Goal: Information Seeking & Learning: Learn about a topic

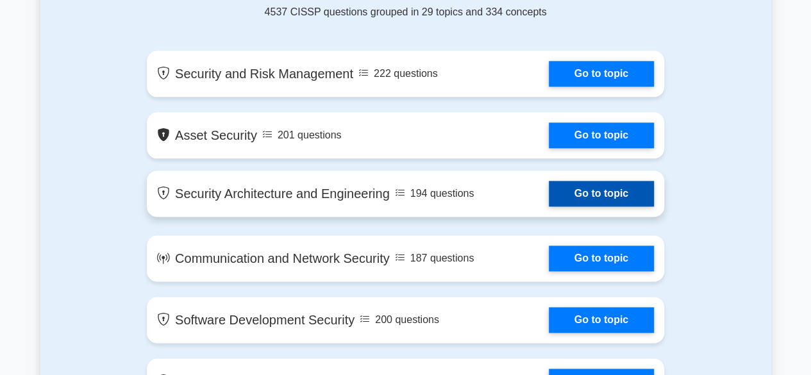
scroll to position [736, 0]
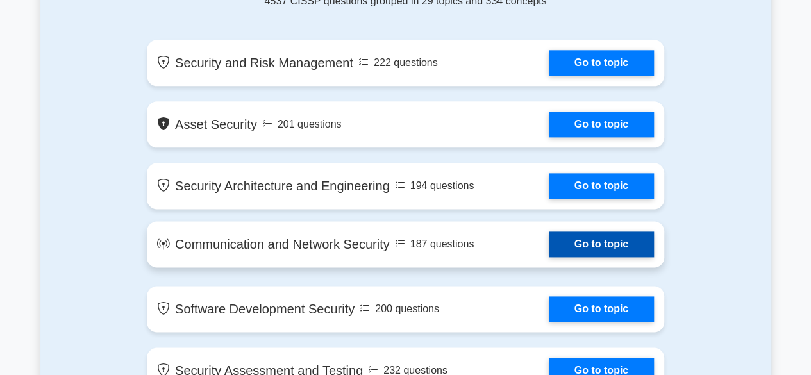
click at [600, 242] on link "Go to topic" at bounding box center [601, 245] width 105 height 26
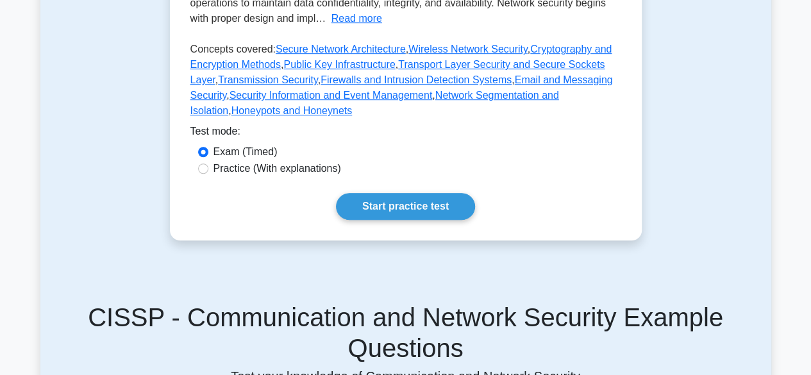
scroll to position [385, 0]
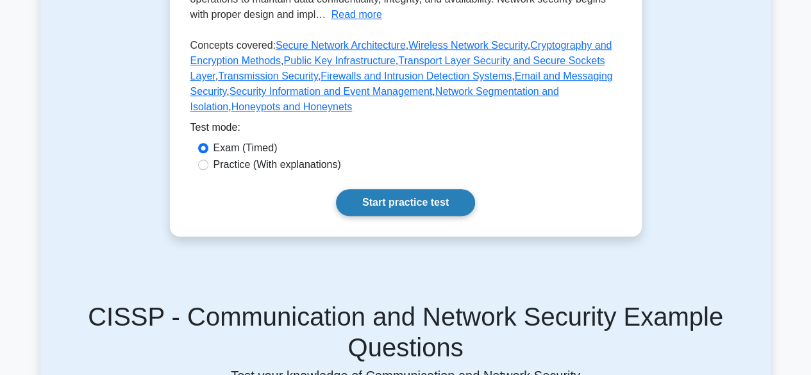
click at [377, 202] on link "Start practice test" at bounding box center [405, 202] width 139 height 27
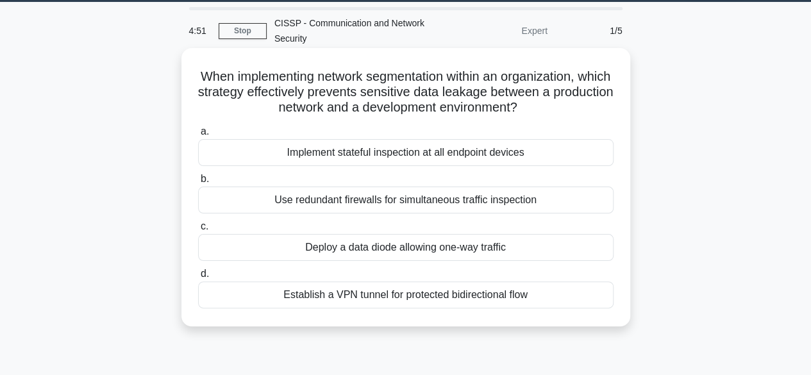
scroll to position [37, 0]
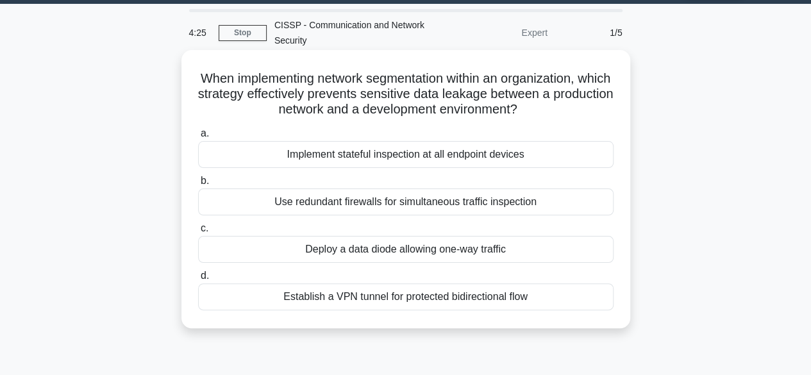
click at [301, 196] on div "Use redundant firewalls for simultaneous traffic inspection" at bounding box center [406, 202] width 416 height 27
click at [198, 185] on input "b. Use redundant firewalls for simultaneous traffic inspection" at bounding box center [198, 181] width 0 height 8
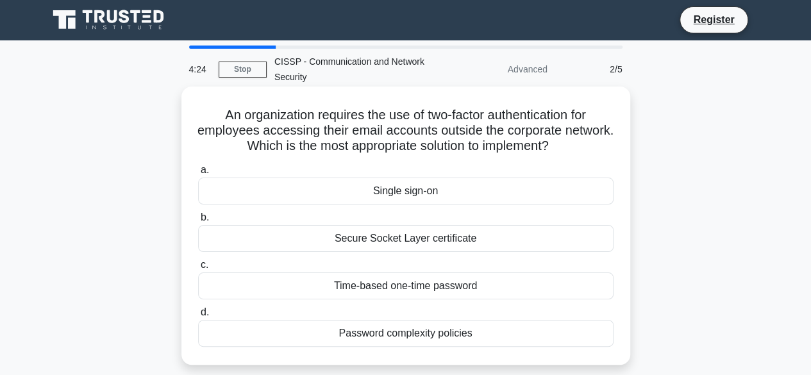
scroll to position [0, 0]
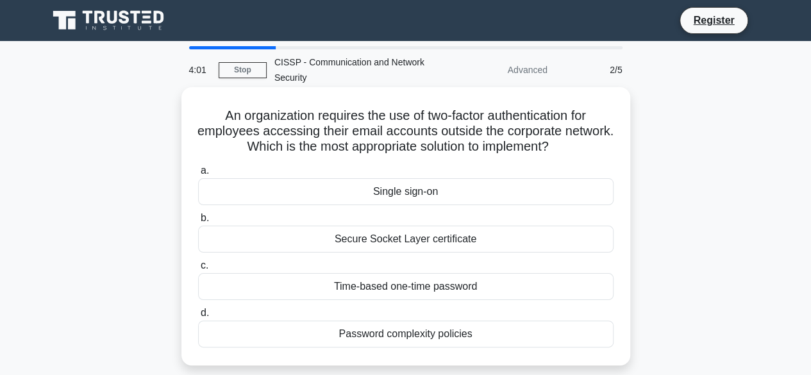
click at [388, 334] on div "Password complexity policies" at bounding box center [406, 334] width 416 height 27
click at [198, 317] on input "d. Password complexity policies" at bounding box center [198, 313] width 0 height 8
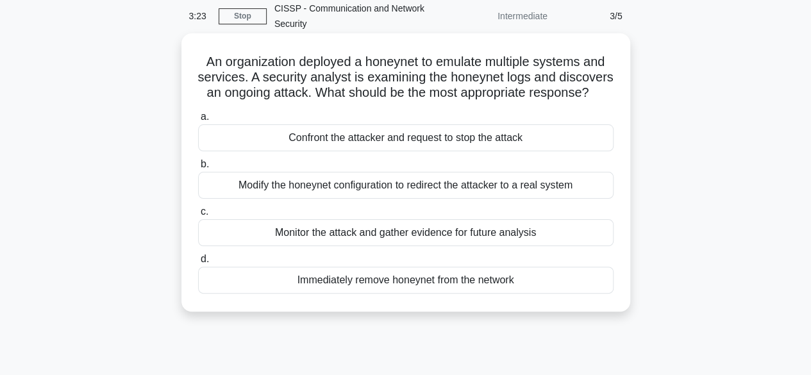
scroll to position [55, 0]
click at [393, 246] on div "Monitor the attack and gather evidence for future analysis" at bounding box center [406, 232] width 416 height 27
click at [198, 215] on input "c. Monitor the attack and gather evidence for future analysis" at bounding box center [198, 211] width 0 height 8
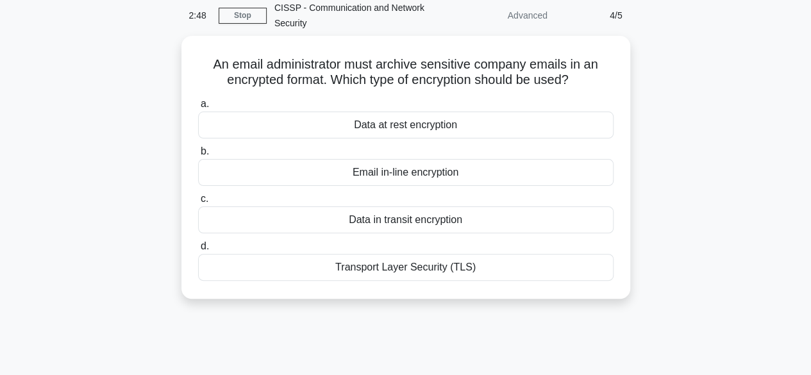
scroll to position [0, 0]
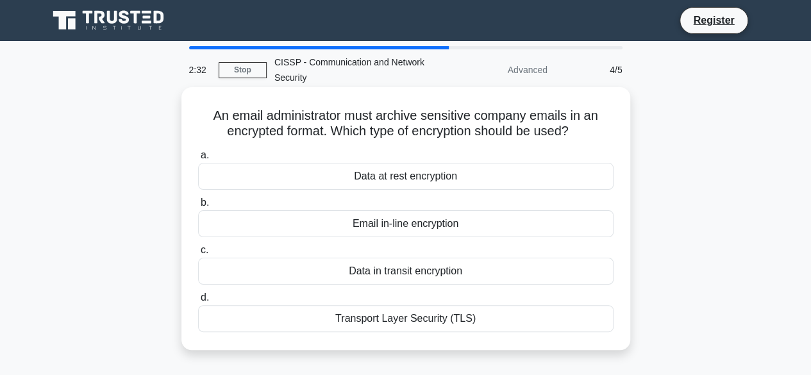
click at [430, 321] on div "Transport Layer Security (TLS)" at bounding box center [406, 318] width 416 height 27
click at [198, 302] on input "d. Transport Layer Security (TLS)" at bounding box center [198, 298] width 0 height 8
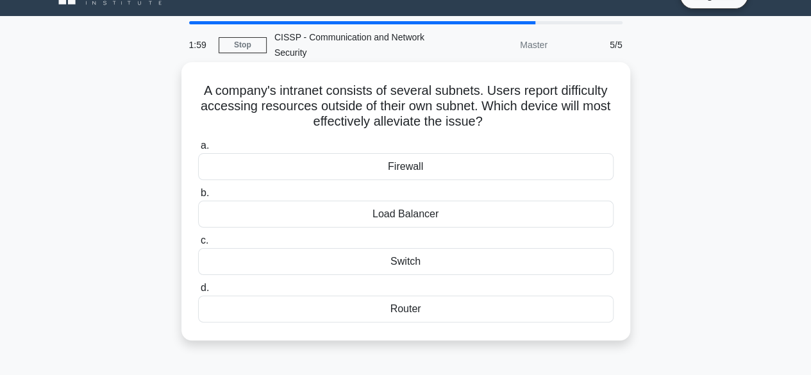
scroll to position [26, 0]
click at [404, 169] on div "Firewall" at bounding box center [406, 166] width 416 height 27
click at [198, 149] on input "a. Firewall" at bounding box center [198, 145] width 0 height 8
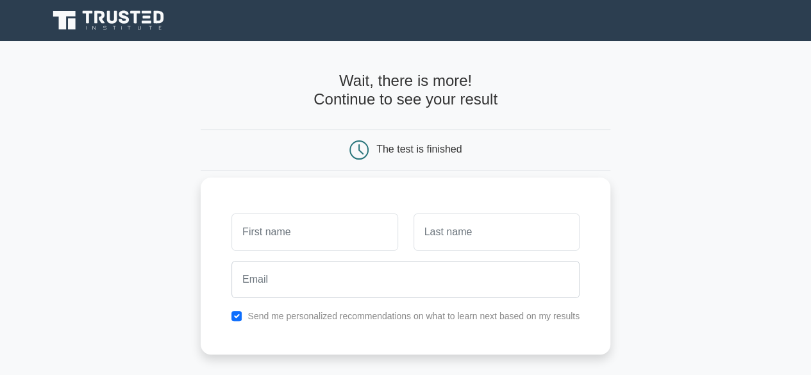
click at [351, 226] on input "text" at bounding box center [315, 232] width 166 height 37
type input "Joel"
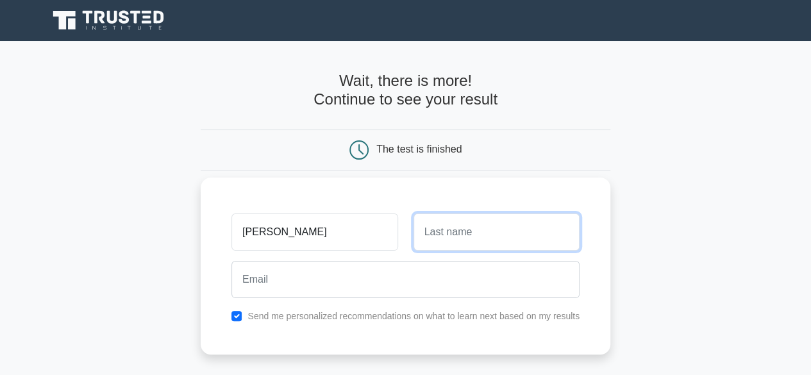
click at [450, 237] on input "text" at bounding box center [497, 232] width 166 height 37
type input "ABEL"
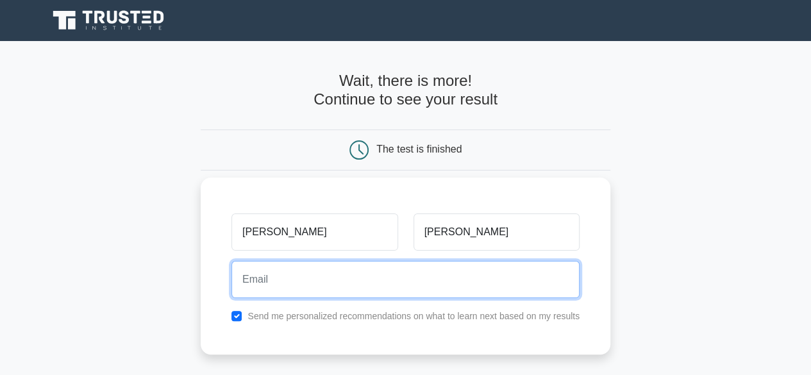
click at [326, 277] on input "email" at bounding box center [406, 279] width 348 height 37
type input "joel.ihonde@yahoo.com"
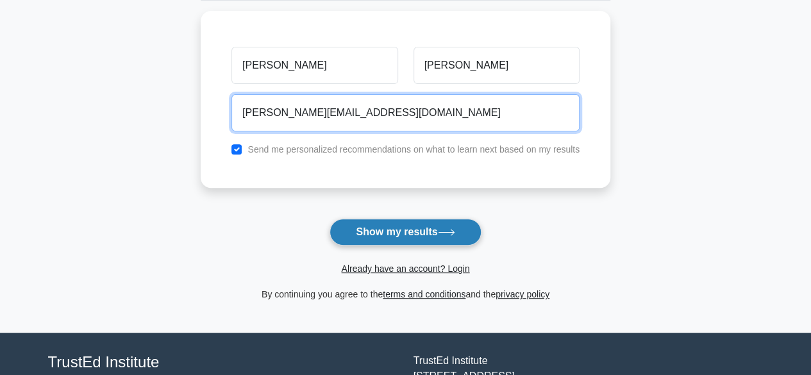
scroll to position [176, 0]
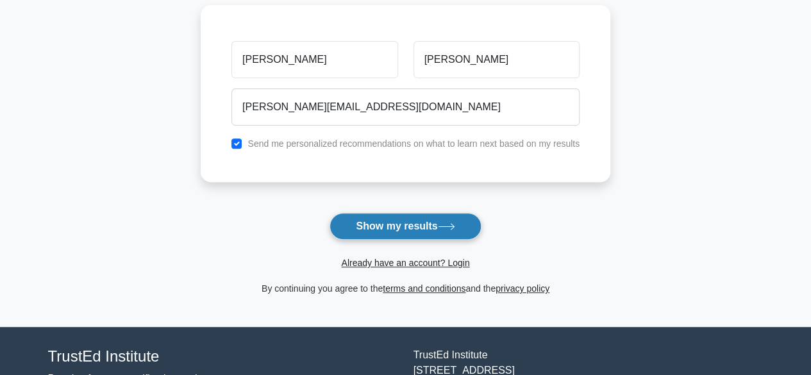
click at [421, 221] on button "Show my results" at bounding box center [405, 226] width 151 height 27
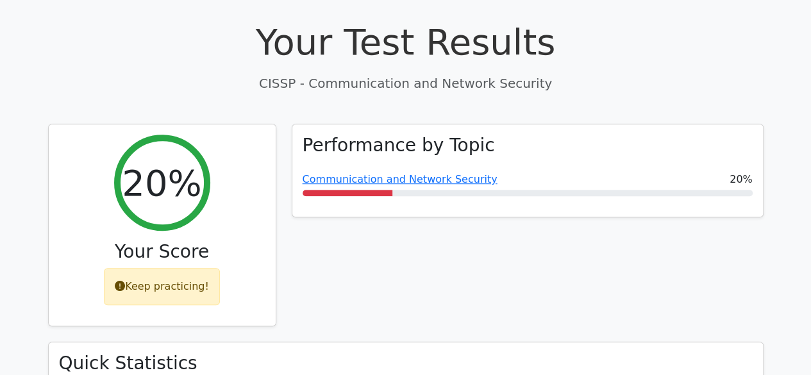
scroll to position [377, 0]
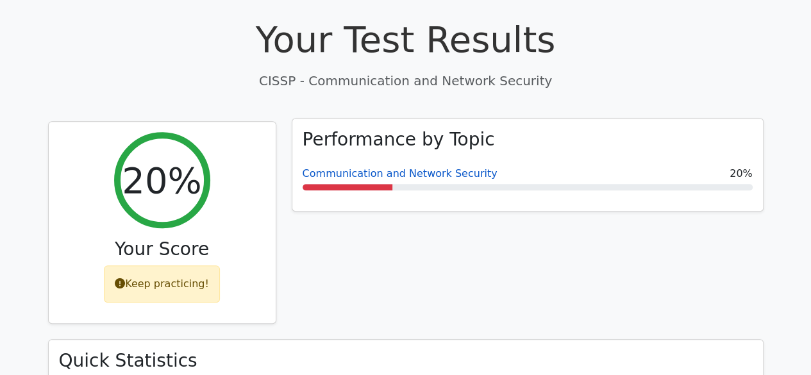
click at [398, 167] on link "Communication and Network Security" at bounding box center [400, 173] width 195 height 12
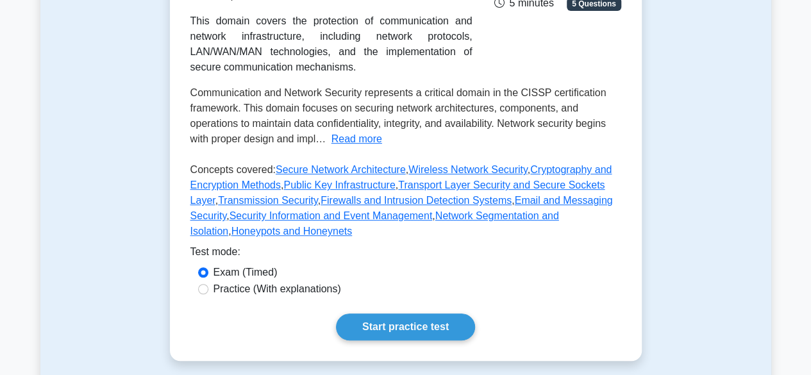
scroll to position [317, 0]
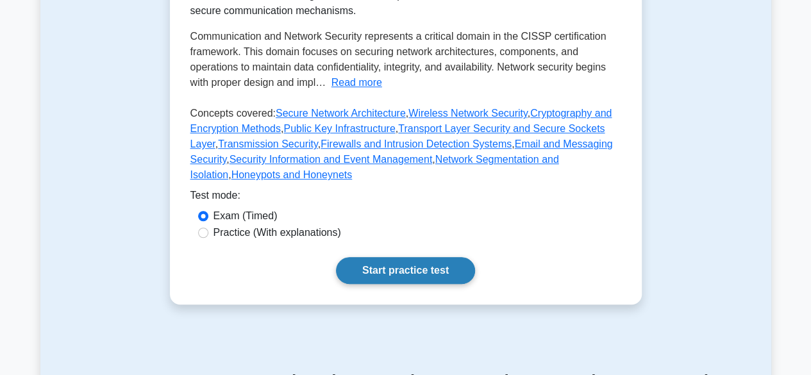
click at [412, 273] on link "Start practice test" at bounding box center [405, 270] width 139 height 27
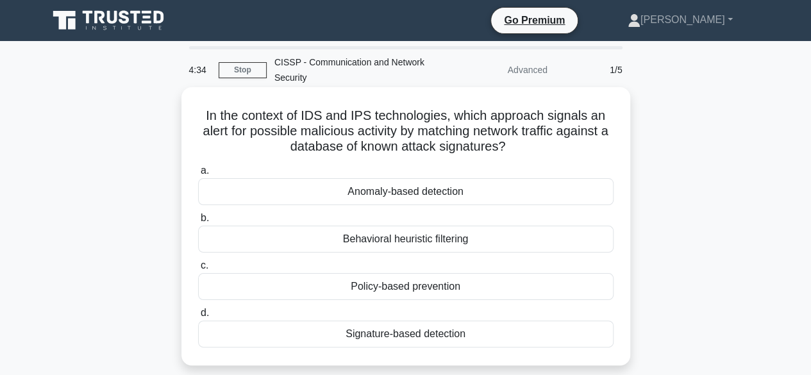
click at [394, 334] on div "Signature-based detection" at bounding box center [406, 334] width 416 height 27
click at [198, 317] on input "d. Signature-based detection" at bounding box center [198, 313] width 0 height 8
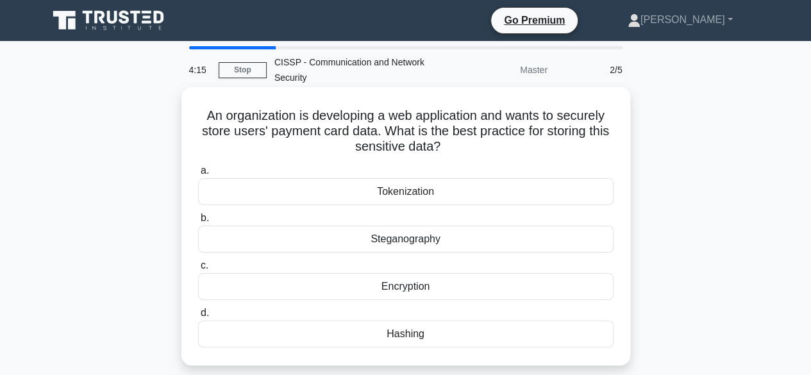
click at [397, 286] on div "Encryption" at bounding box center [406, 286] width 416 height 27
click at [198, 270] on input "c. Encryption" at bounding box center [198, 266] width 0 height 8
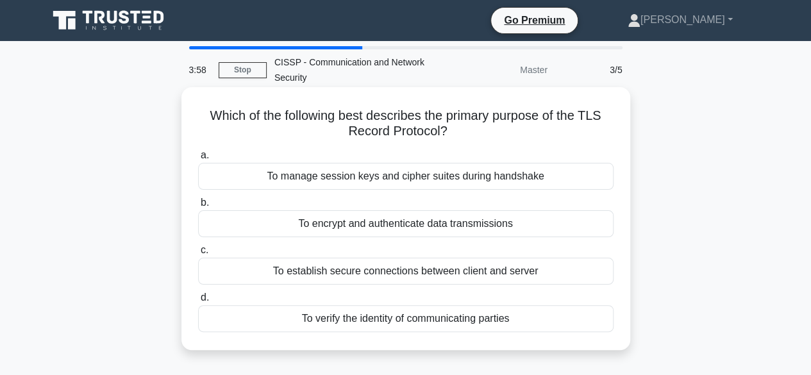
click at [436, 276] on div "To establish secure connections between client and server" at bounding box center [406, 271] width 416 height 27
click at [198, 255] on input "c. To establish secure connections between client and server" at bounding box center [198, 250] width 0 height 8
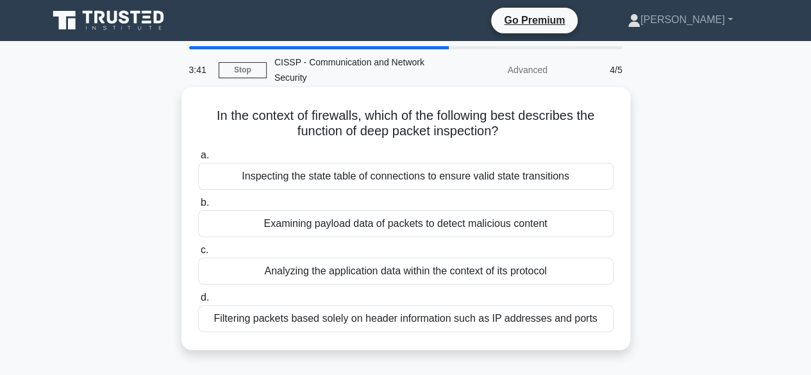
click at [462, 323] on div "Filtering packets based solely on header information such as IP addresses and p…" at bounding box center [406, 318] width 416 height 27
click at [198, 302] on input "d. Filtering packets based solely on header information such as IP addresses an…" at bounding box center [198, 298] width 0 height 8
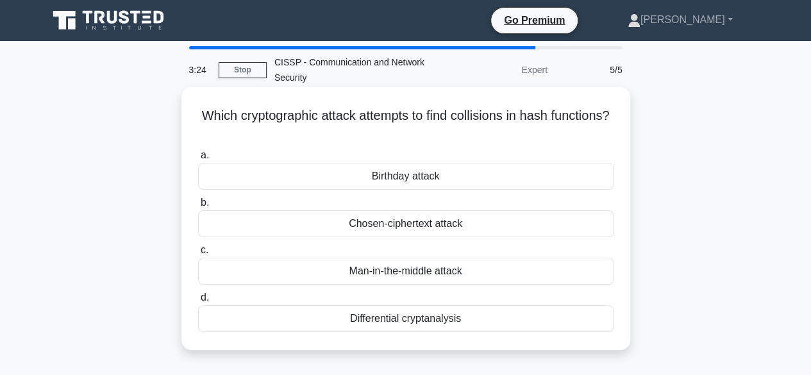
click at [445, 282] on div "Man-in-the-middle attack" at bounding box center [406, 271] width 416 height 27
click at [198, 255] on input "c. Man-in-the-middle attack" at bounding box center [198, 250] width 0 height 8
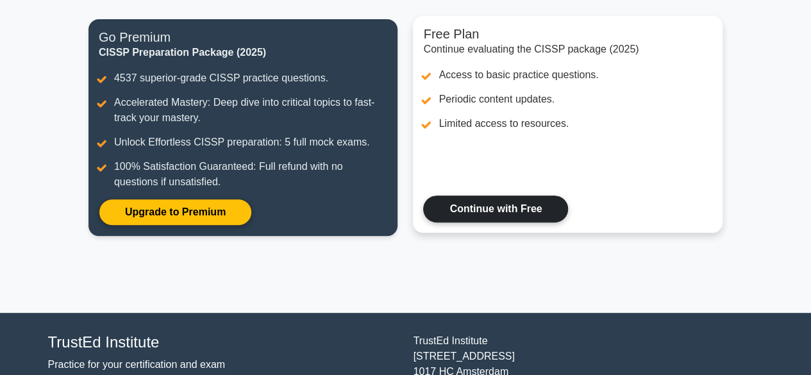
scroll to position [235, 0]
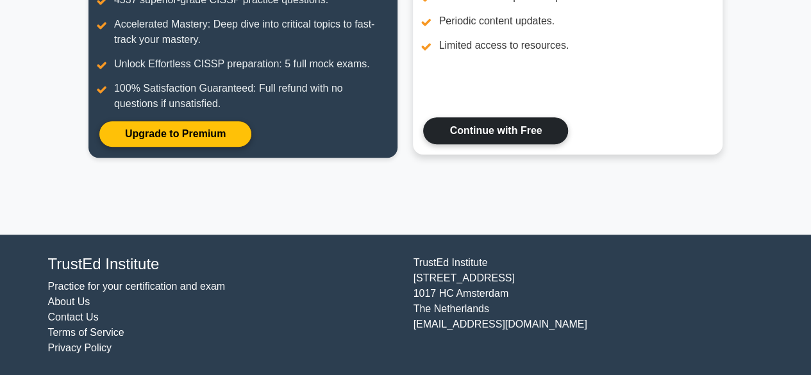
click at [468, 126] on link "Continue with Free" at bounding box center [495, 130] width 145 height 27
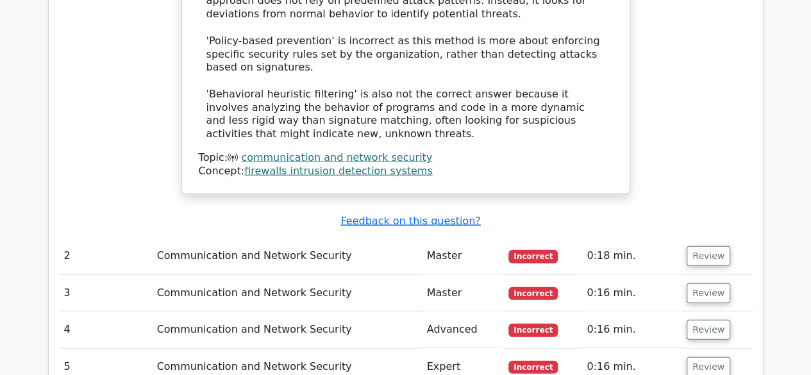
scroll to position [1395, 0]
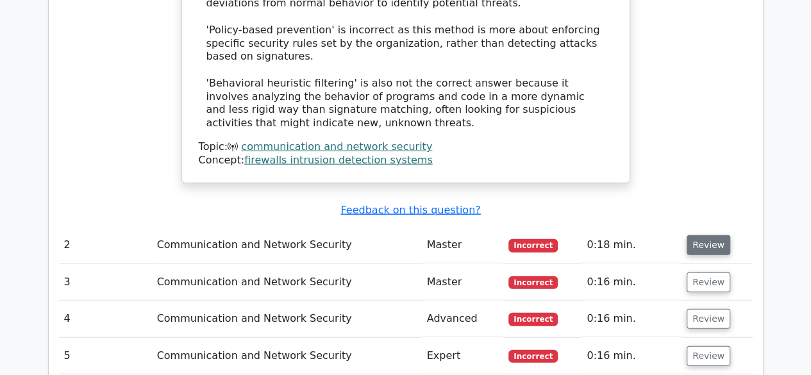
click at [698, 235] on button "Review" at bounding box center [709, 245] width 44 height 20
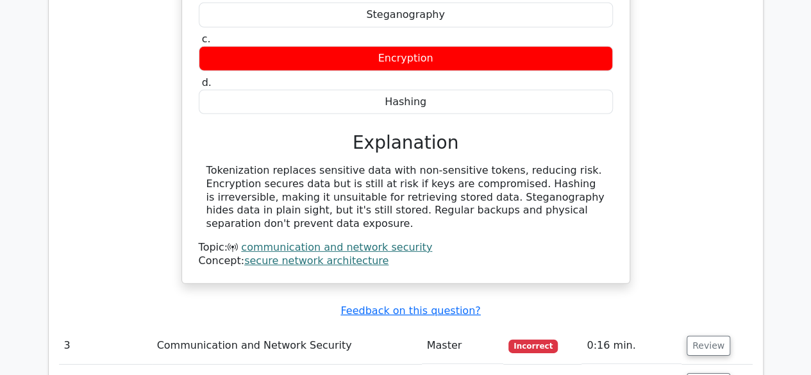
scroll to position [1866, 0]
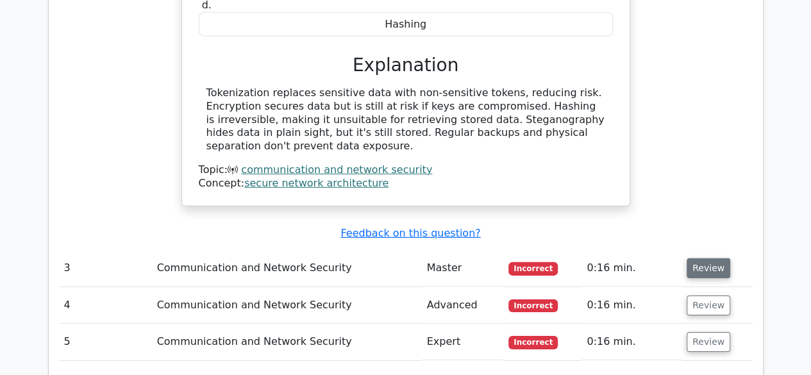
click at [698, 258] on button "Review" at bounding box center [709, 268] width 44 height 20
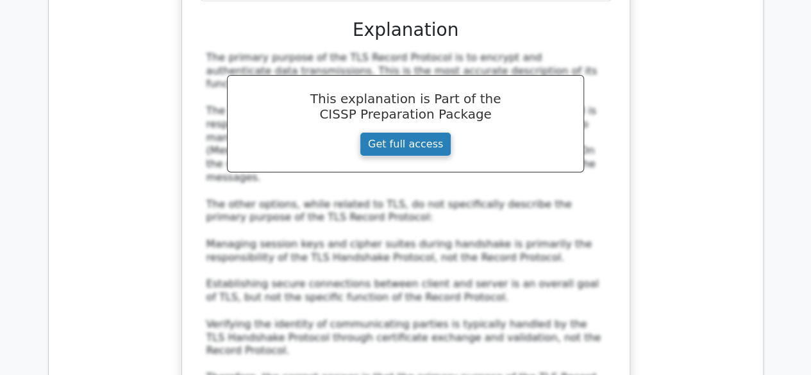
scroll to position [2383, 0]
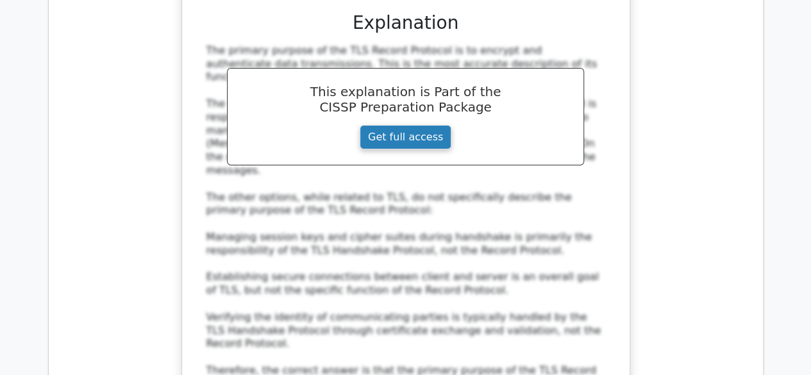
click at [421, 125] on link "Get full access" at bounding box center [406, 137] width 92 height 24
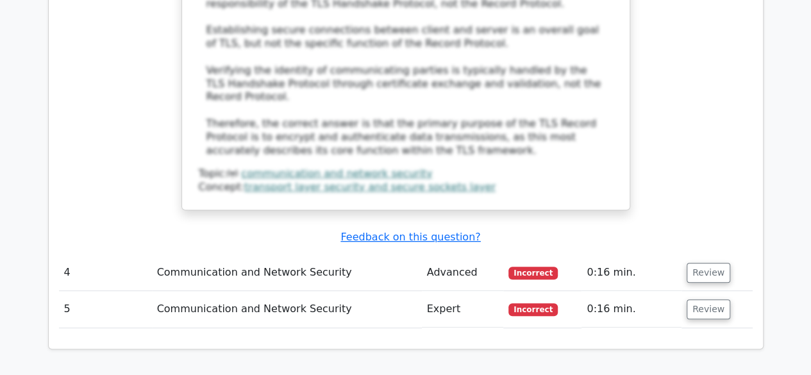
scroll to position [2634, 0]
click at [712, 262] on button "Review" at bounding box center [709, 272] width 44 height 20
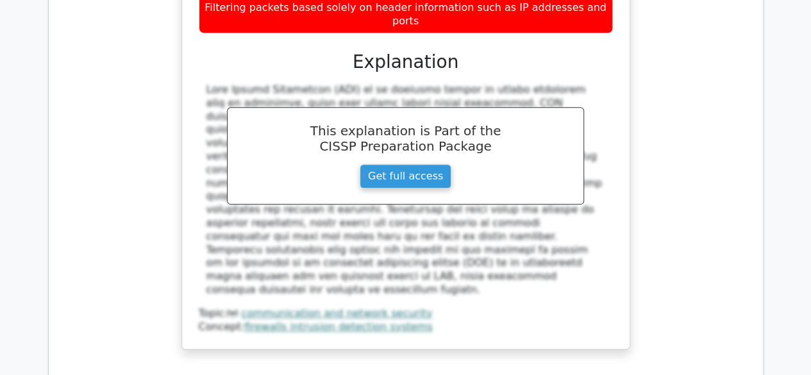
scroll to position [3179, 0]
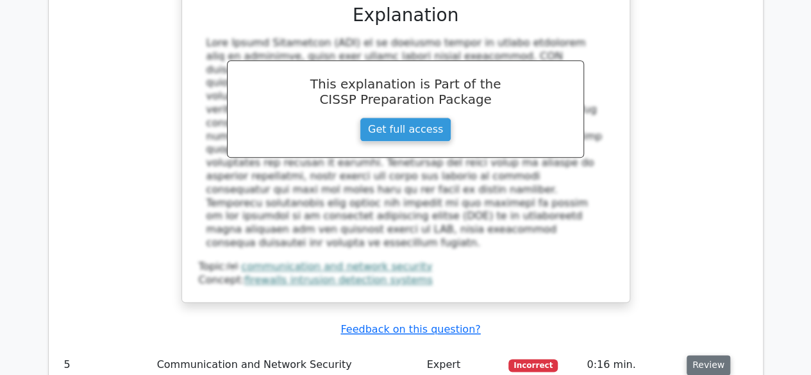
click at [717, 355] on button "Review" at bounding box center [709, 365] width 44 height 20
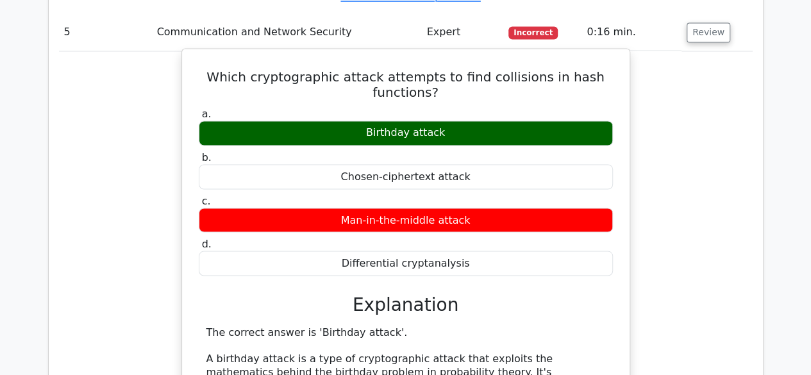
scroll to position [3512, 0]
